Goal: Use online tool/utility: Utilize a website feature to perform a specific function

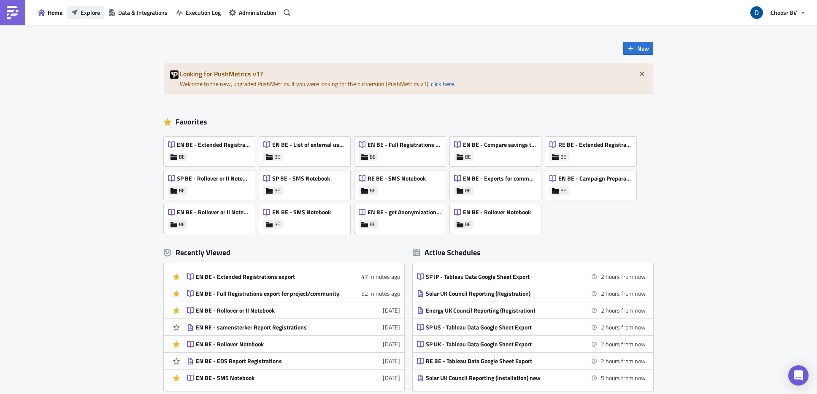
click at [82, 10] on span "Explore" at bounding box center [90, 12] width 19 height 9
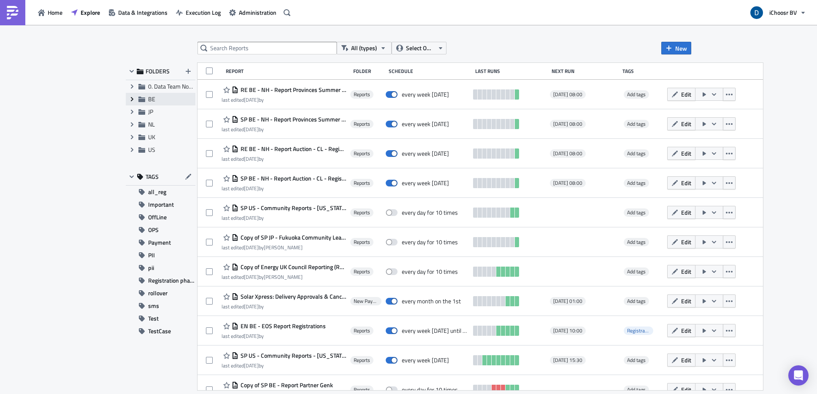
click at [132, 100] on icon at bounding box center [132, 99] width 3 height 4
click at [172, 114] on span "Reports" at bounding box center [168, 111] width 20 height 9
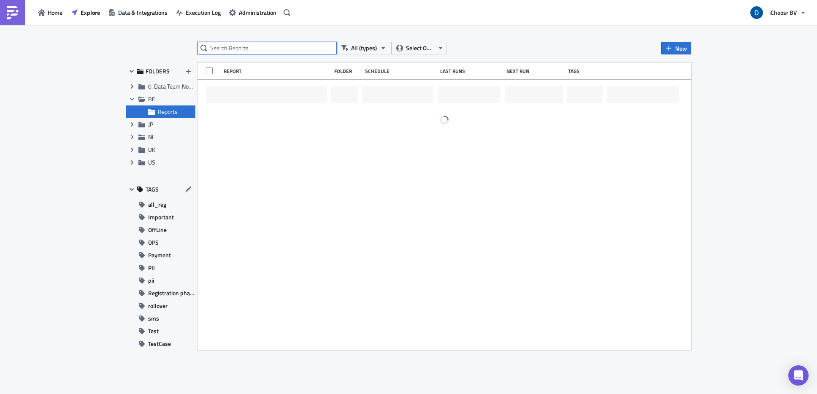
click at [233, 44] on input "text" at bounding box center [267, 48] width 139 height 13
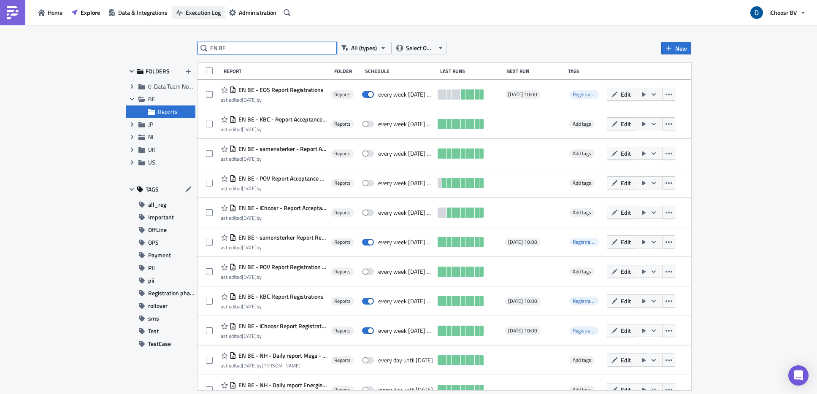
type input "EN BE"
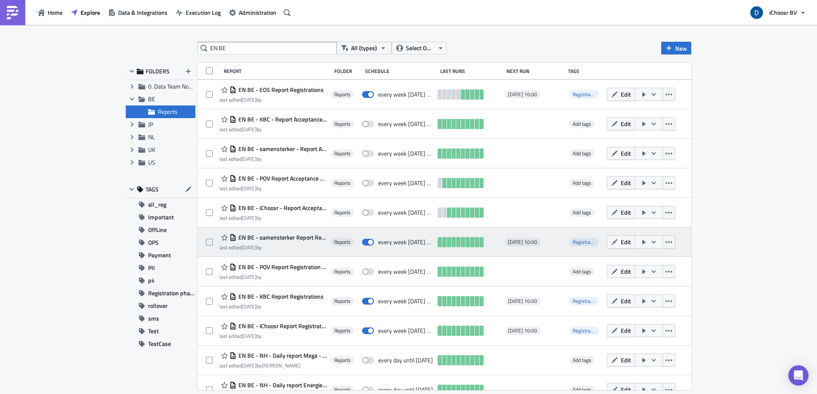
click at [299, 236] on span "EN BE - samensterker Report Registrations" at bounding box center [281, 238] width 90 height 8
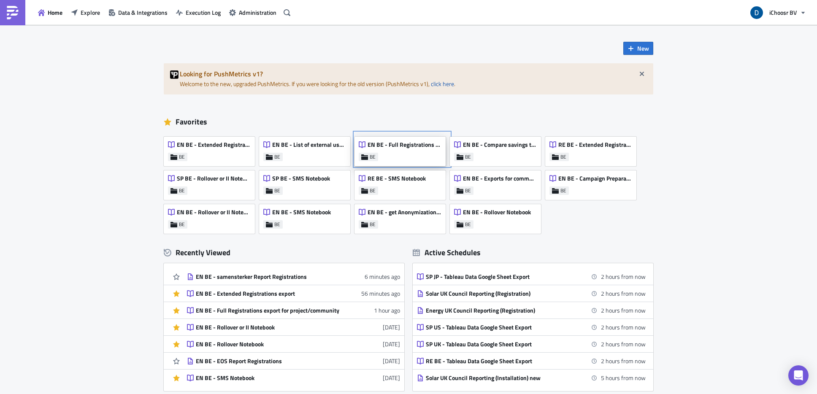
click at [418, 160] on div "EN BE - Full Registrations export for project/community BE" at bounding box center [400, 152] width 91 height 30
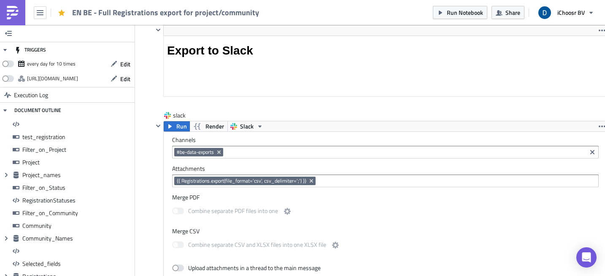
scroll to position [5064, 0]
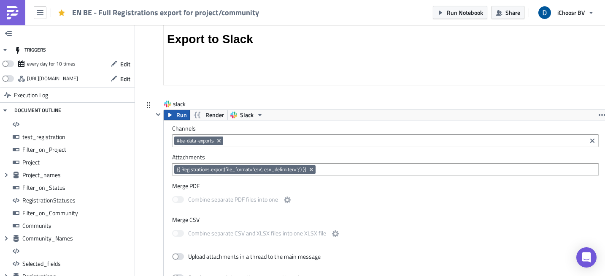
click at [175, 117] on button "Run" at bounding box center [177, 115] width 26 height 10
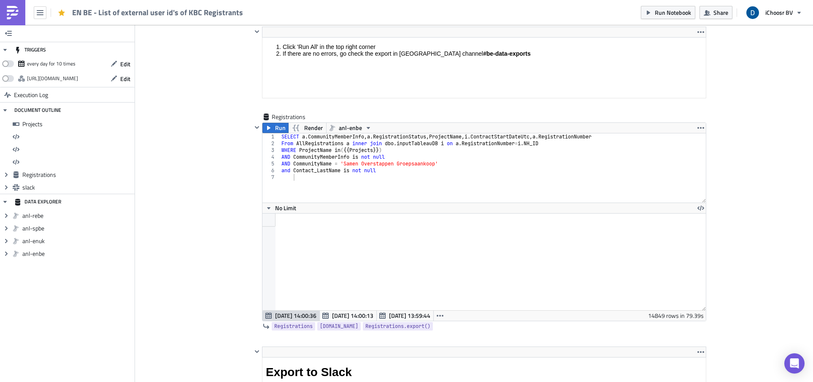
scroll to position [97, 443]
